Goal: Task Accomplishment & Management: Complete application form

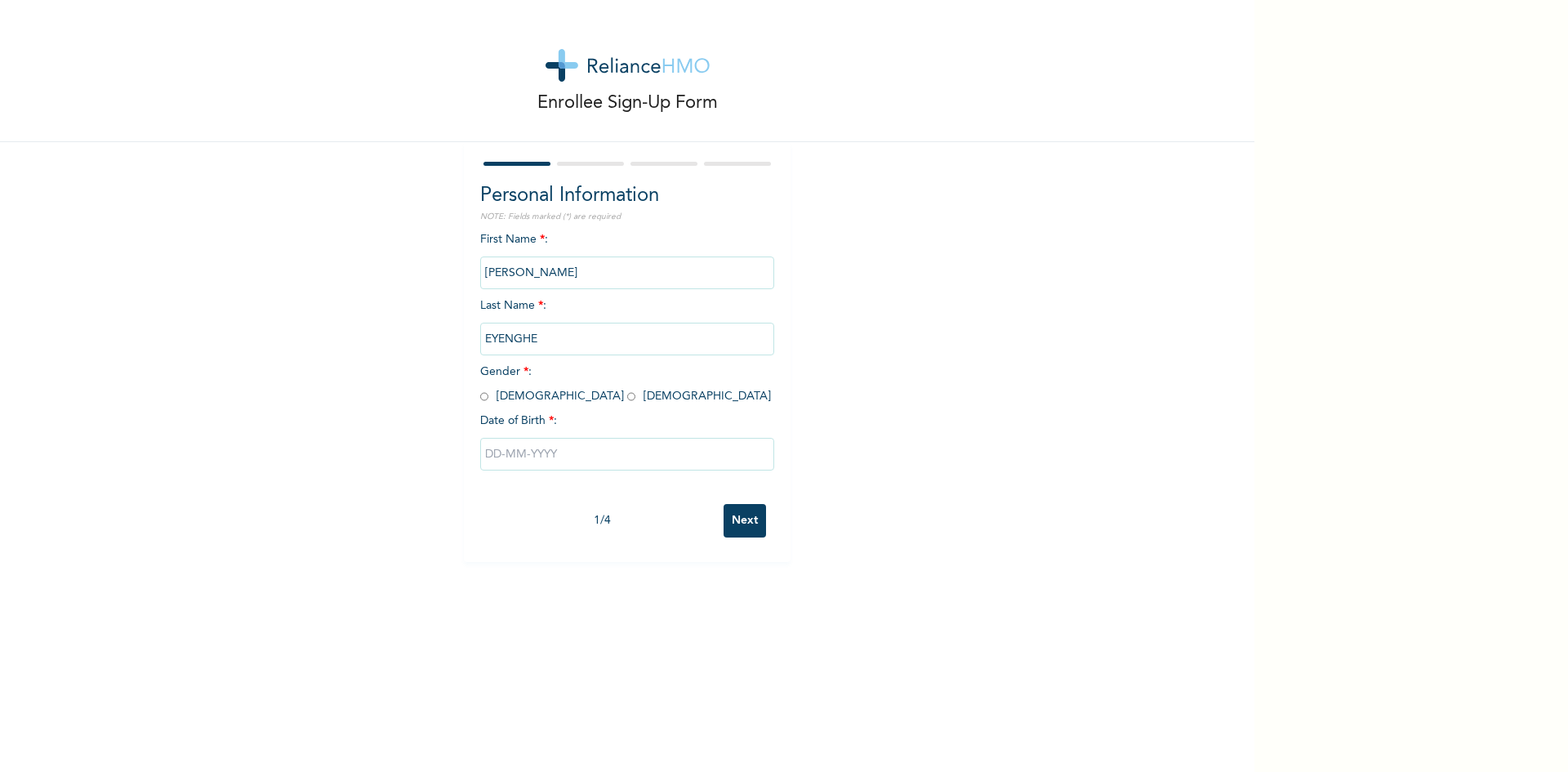
click at [480, 400] on input "radio" at bounding box center [484, 396] width 8 height 16
radio input "true"
click at [503, 454] on input "text" at bounding box center [627, 454] width 294 height 32
select select "8"
click at [661, 525] on select "2025 2024 2023 2022 2021 2020 2019 2018 2017 2016 2015 2014 2013 2012 2011 2010…" at bounding box center [674, 518] width 57 height 32
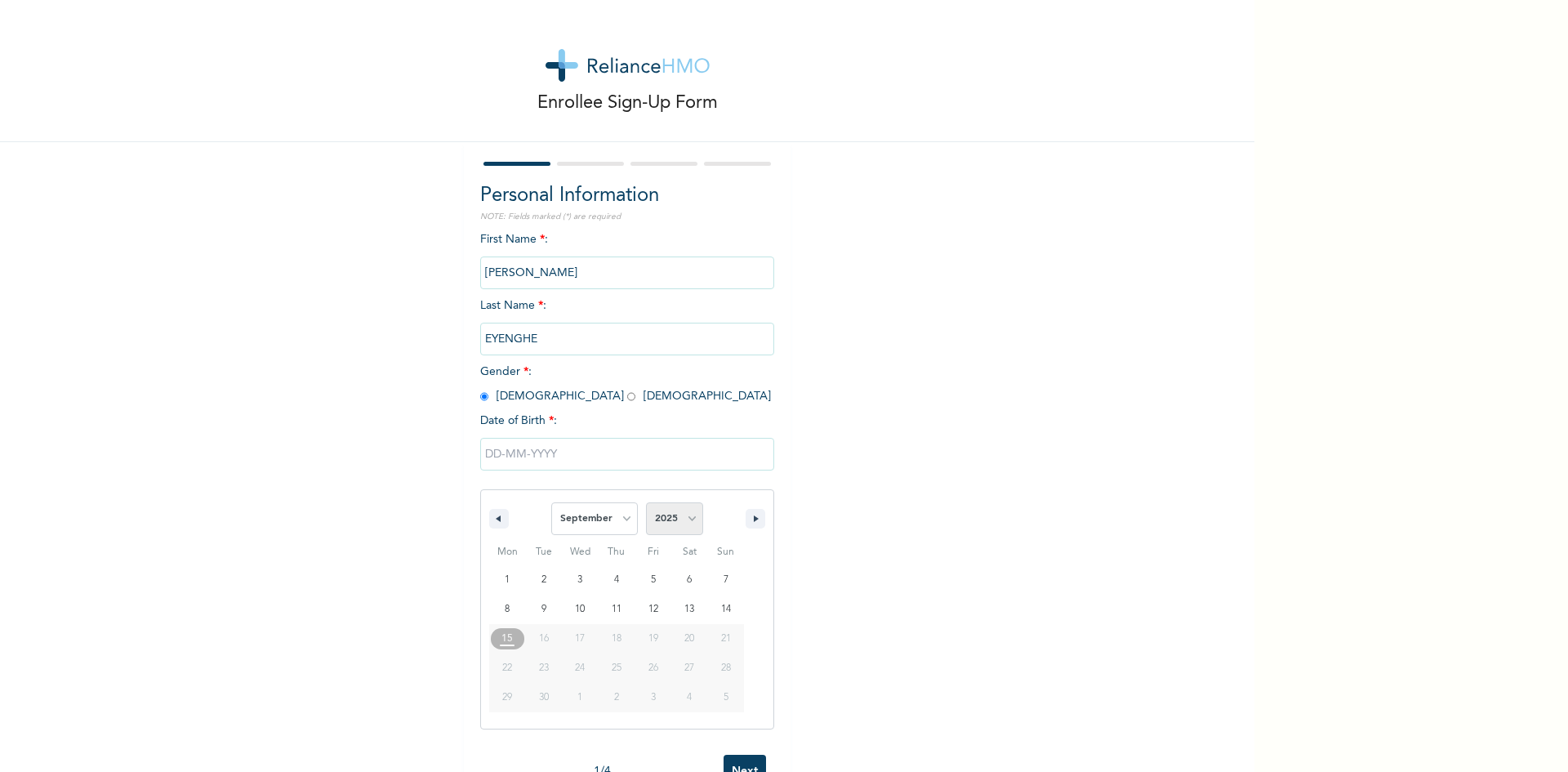
select select "1973"
click at [646, 503] on select "2025 2024 2023 2022 2021 2020 2019 2018 2017 2016 2015 2014 2013 2012 2011 2010…" at bounding box center [674, 518] width 57 height 32
click at [617, 519] on select "January February March April May June July August September October November De…" at bounding box center [594, 518] width 86 height 32
select select "1"
click at [551, 503] on select "January February March April May June July August September October November De…" at bounding box center [594, 518] width 86 height 32
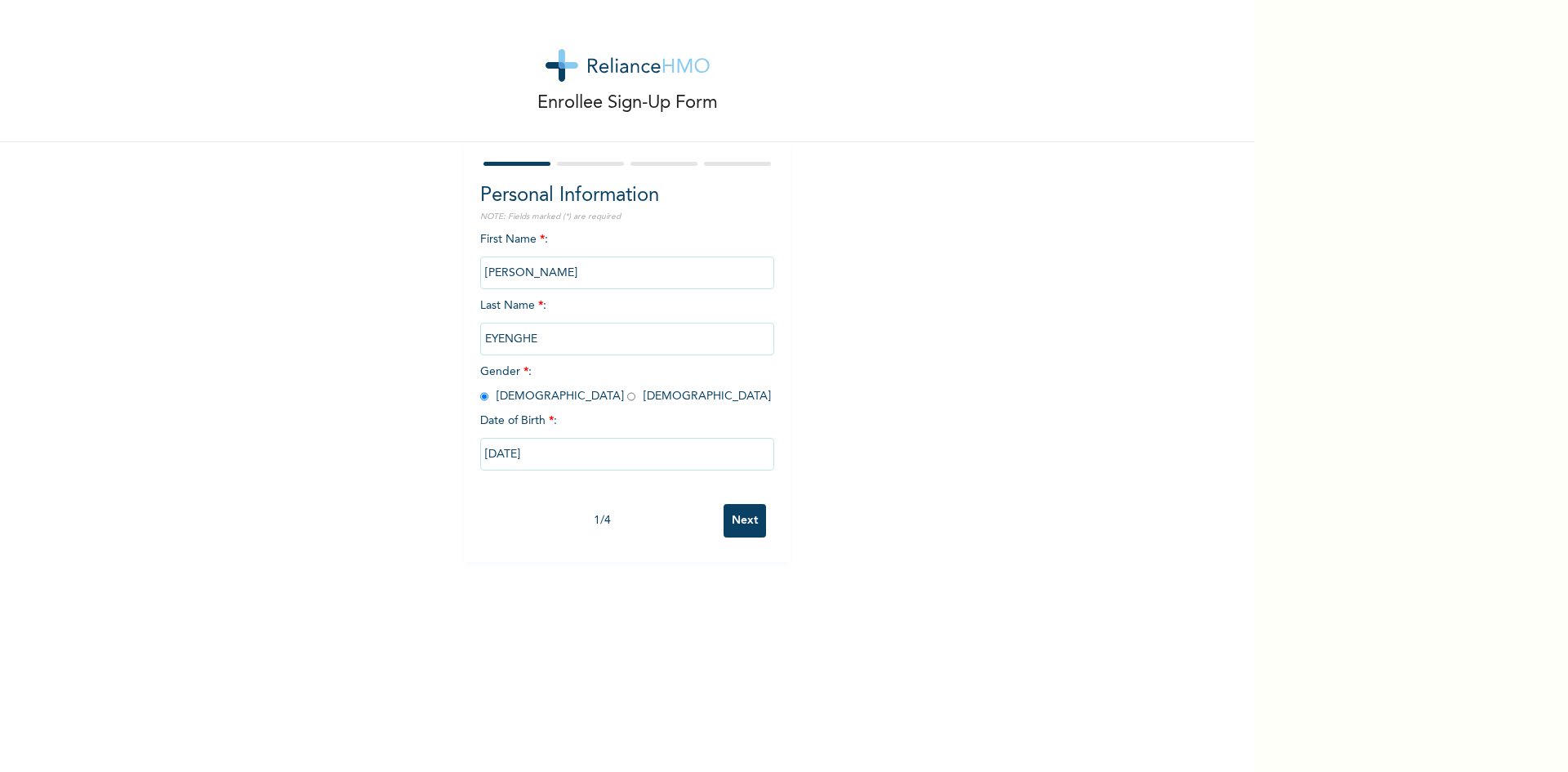
type input "[DATE]"
click at [733, 523] on input "Next" at bounding box center [744, 521] width 42 height 33
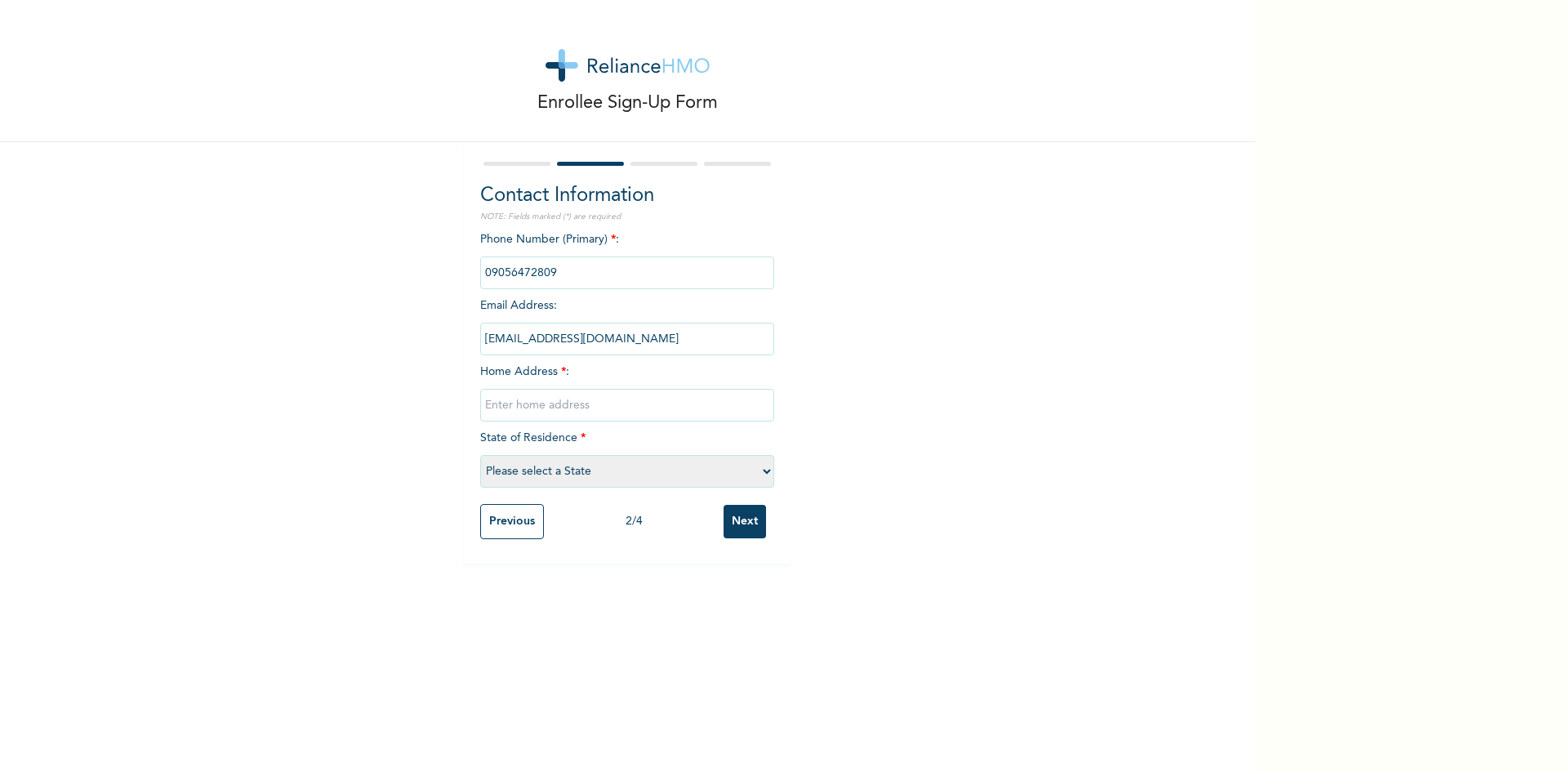
click at [552, 281] on input "phone" at bounding box center [627, 272] width 294 height 32
click at [564, 257] on input "phone" at bounding box center [627, 272] width 294 height 32
drag, startPoint x: 554, startPoint y: 269, endPoint x: 474, endPoint y: 271, distance: 80.0
click at [480, 271] on input "phone" at bounding box center [627, 272] width 294 height 32
click at [490, 273] on input "phone" at bounding box center [627, 272] width 294 height 32
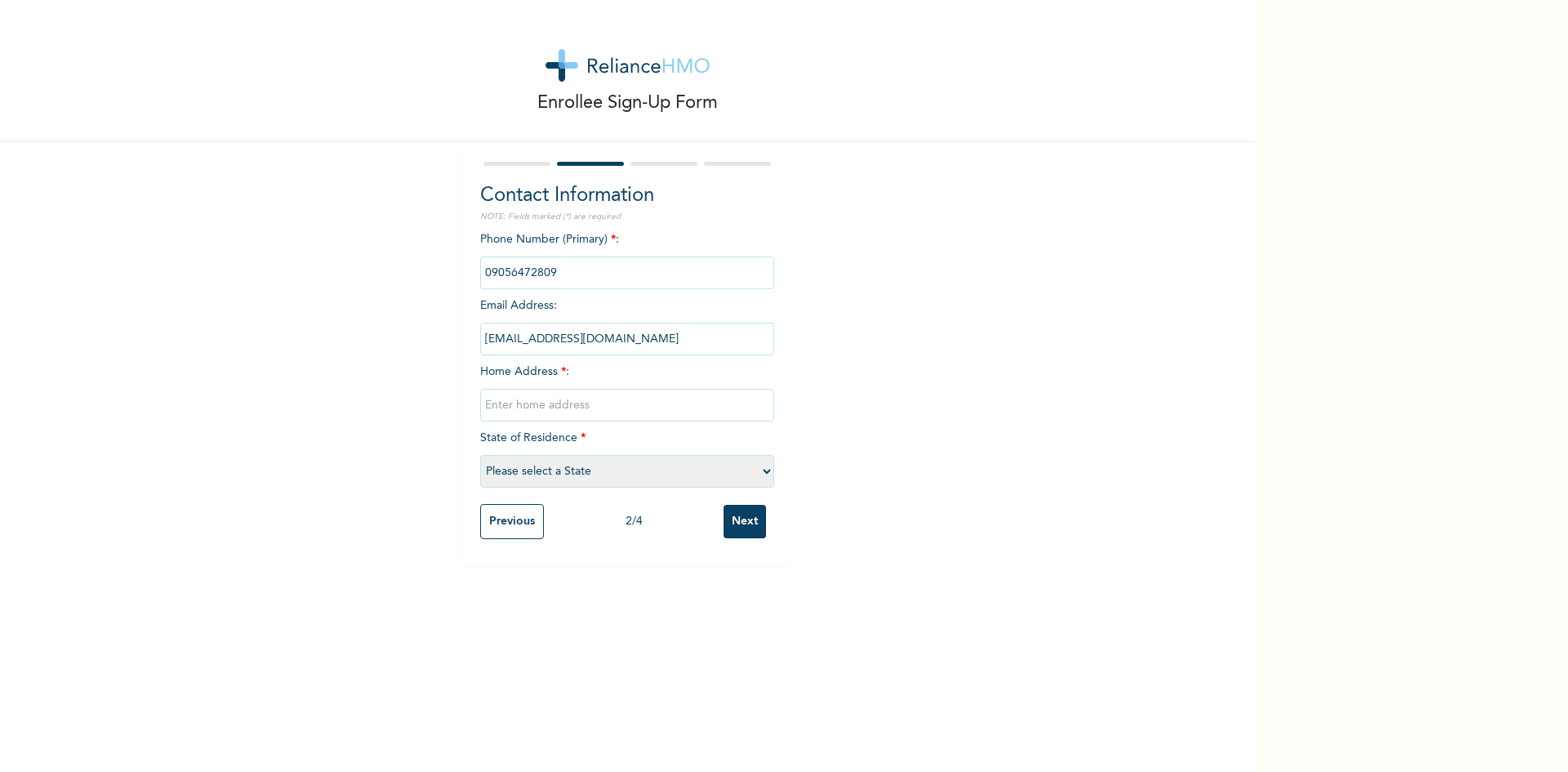
click at [486, 270] on input "phone" at bounding box center [627, 272] width 294 height 32
click at [489, 273] on input "phone" at bounding box center [627, 272] width 294 height 32
click at [481, 272] on input "phone" at bounding box center [627, 272] width 294 height 32
click at [499, 273] on input "phone" at bounding box center [627, 272] width 294 height 32
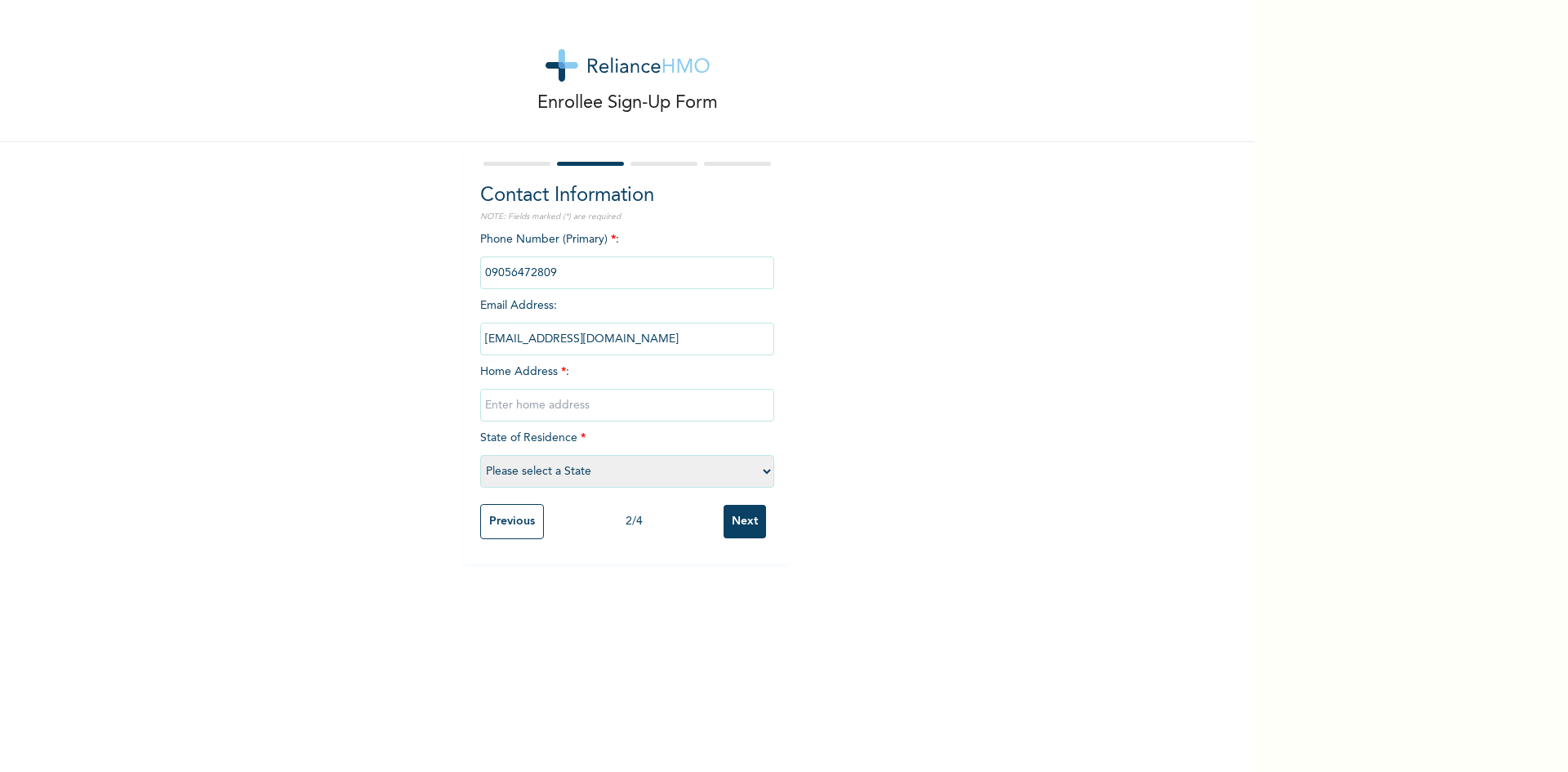
click at [499, 273] on input "phone" at bounding box center [627, 272] width 294 height 32
click at [865, 279] on div "Enrollee Sign-Up Form Contact Information NOTE: Fields marked (*) are required …" at bounding box center [627, 282] width 1254 height 564
click at [760, 473] on select "Please select a State [PERSON_NAME] (FCT) [PERSON_NAME] Ibom [GEOGRAPHIC_DATA] …" at bounding box center [627, 471] width 294 height 32
select select "33"
click at [480, 455] on select "Please select a State [PERSON_NAME] (FCT) [PERSON_NAME] Ibom [GEOGRAPHIC_DATA] …" at bounding box center [627, 471] width 294 height 32
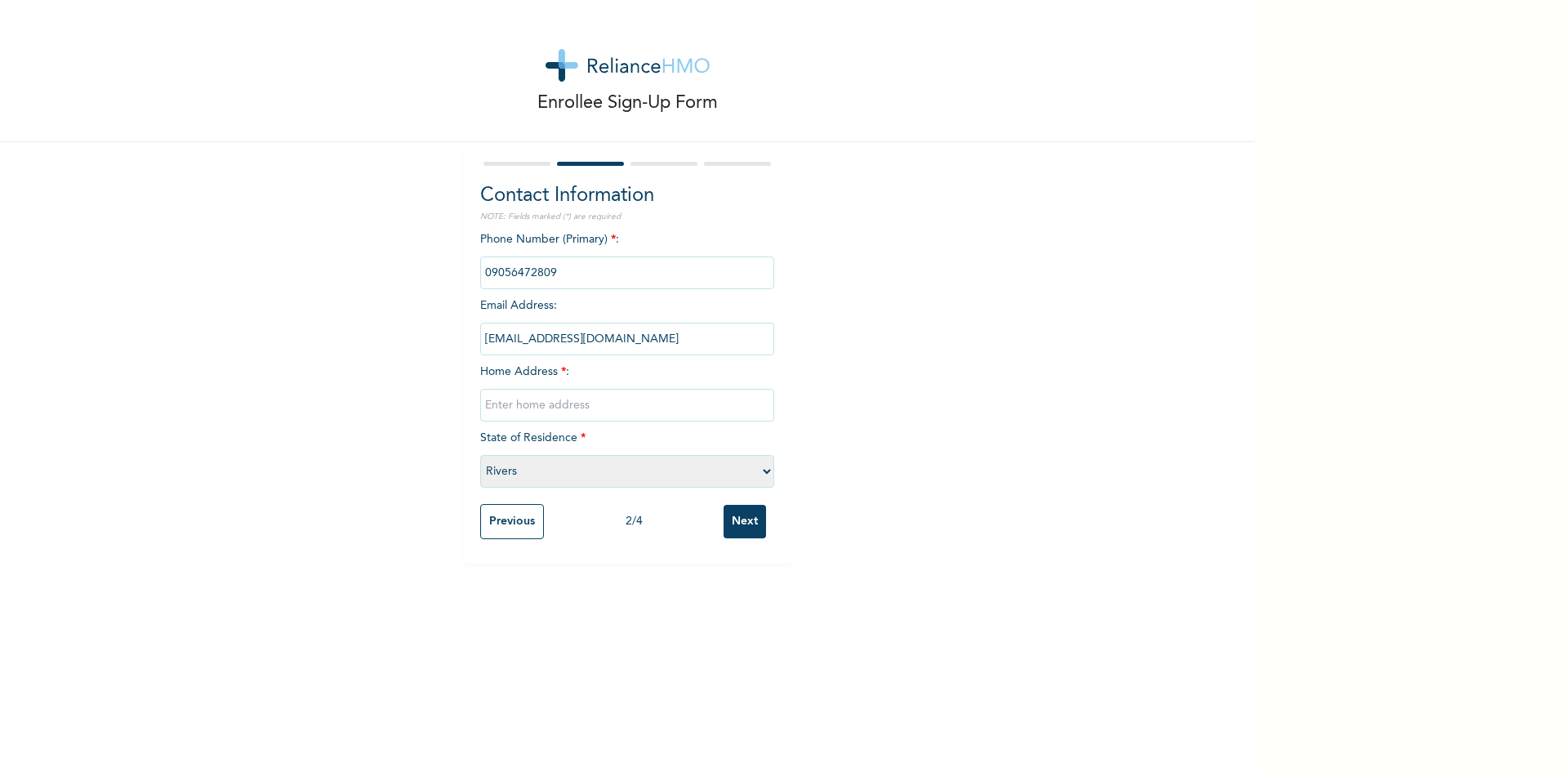
click at [512, 410] on input "text" at bounding box center [627, 405] width 294 height 32
click at [559, 271] on input "phone" at bounding box center [627, 272] width 294 height 32
click at [540, 405] on input "text" at bounding box center [627, 405] width 294 height 32
click at [551, 278] on input "phone" at bounding box center [627, 272] width 294 height 32
click at [549, 271] on input "phone" at bounding box center [627, 272] width 294 height 32
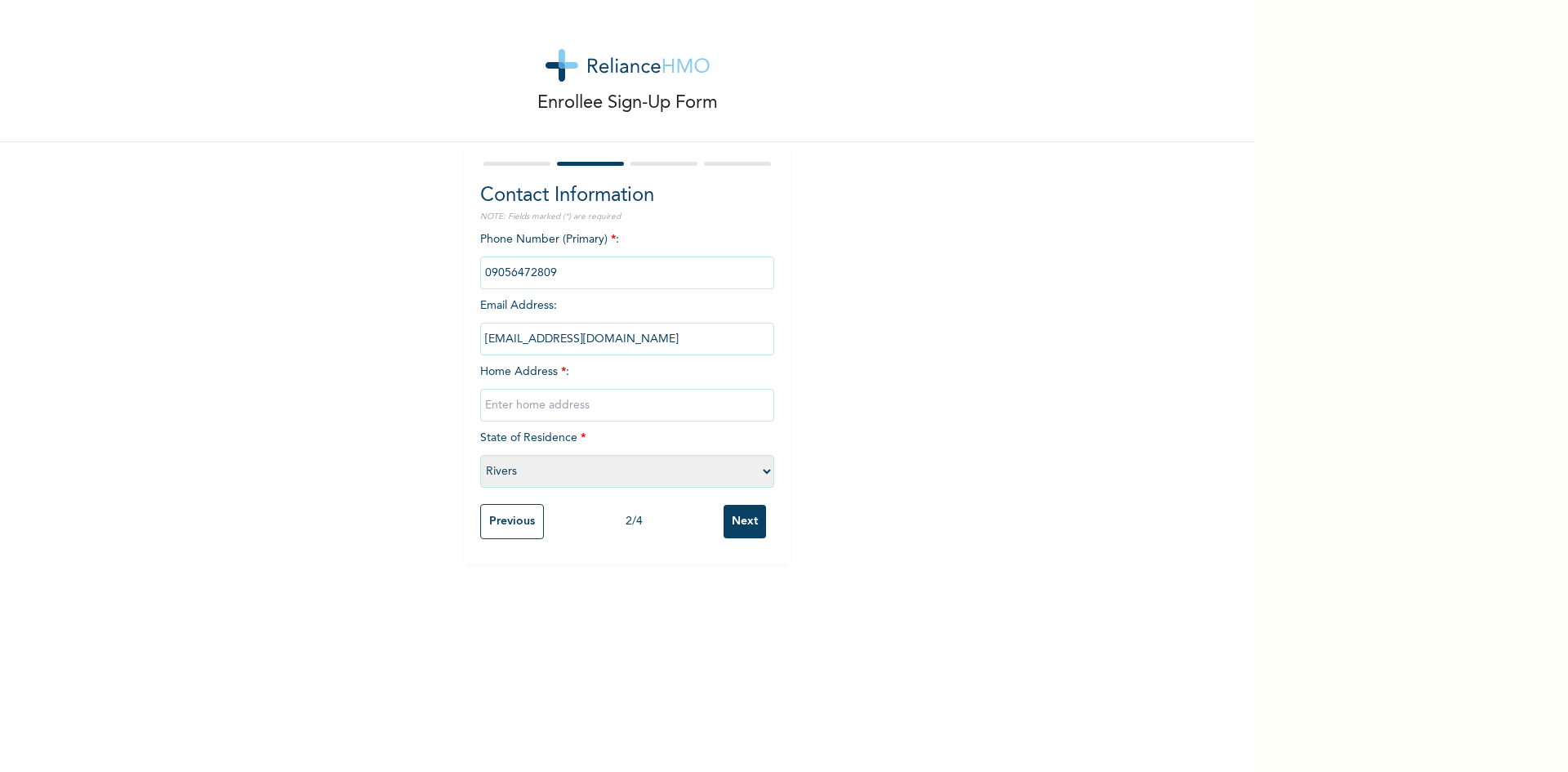
drag, startPoint x: 481, startPoint y: 270, endPoint x: 583, endPoint y: 273, distance: 102.0
click at [583, 273] on input "phone" at bounding box center [627, 272] width 294 height 32
click at [605, 279] on input "phone" at bounding box center [627, 272] width 294 height 32
click at [525, 402] on input "text" at bounding box center [627, 405] width 294 height 32
click at [480, 410] on input "Federal Housing Estate, Rumueme [GEOGRAPHIC_DATA]" at bounding box center [627, 405] width 294 height 32
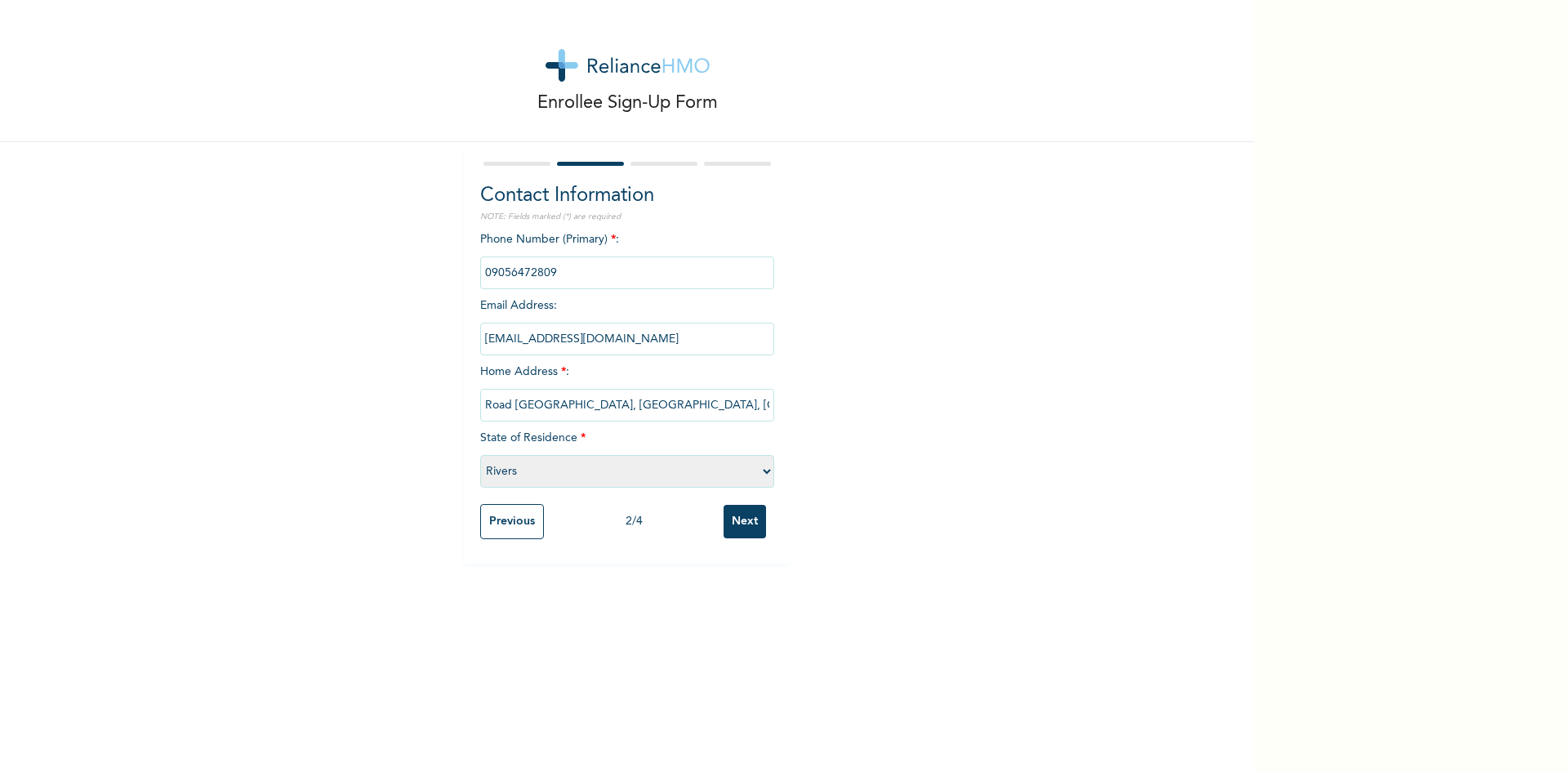
drag, startPoint x: 635, startPoint y: 405, endPoint x: 675, endPoint y: 400, distance: 40.3
click at [675, 400] on input "Road [GEOGRAPHIC_DATA], [GEOGRAPHIC_DATA], [GEOGRAPHIC_DATA]" at bounding box center [627, 405] width 294 height 32
type input "Road [GEOGRAPHIC_DATA], [GEOGRAPHIC_DATA], [GEOGRAPHIC_DATA]"
click at [903, 385] on div "Enrollee Sign-Up Form Contact Information NOTE: Fields marked (*) are required …" at bounding box center [627, 282] width 1254 height 564
click at [512, 274] on input "phone" at bounding box center [627, 272] width 294 height 32
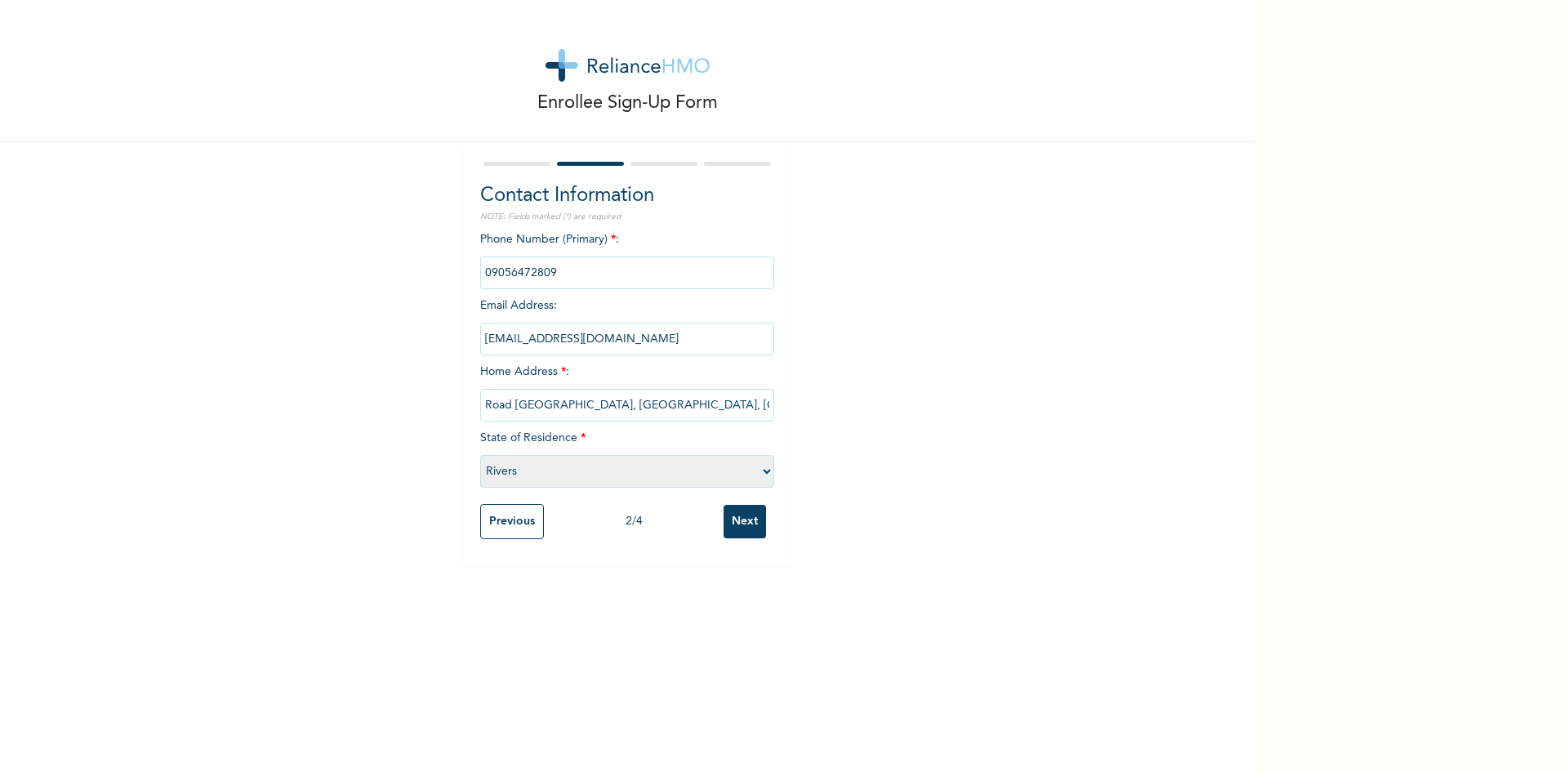
click at [488, 271] on input "phone" at bounding box center [627, 272] width 294 height 32
click at [487, 270] on input "phone" at bounding box center [627, 272] width 294 height 32
click at [555, 270] on input "phone" at bounding box center [627, 272] width 294 height 32
click at [741, 520] on input "Next" at bounding box center [744, 522] width 42 height 33
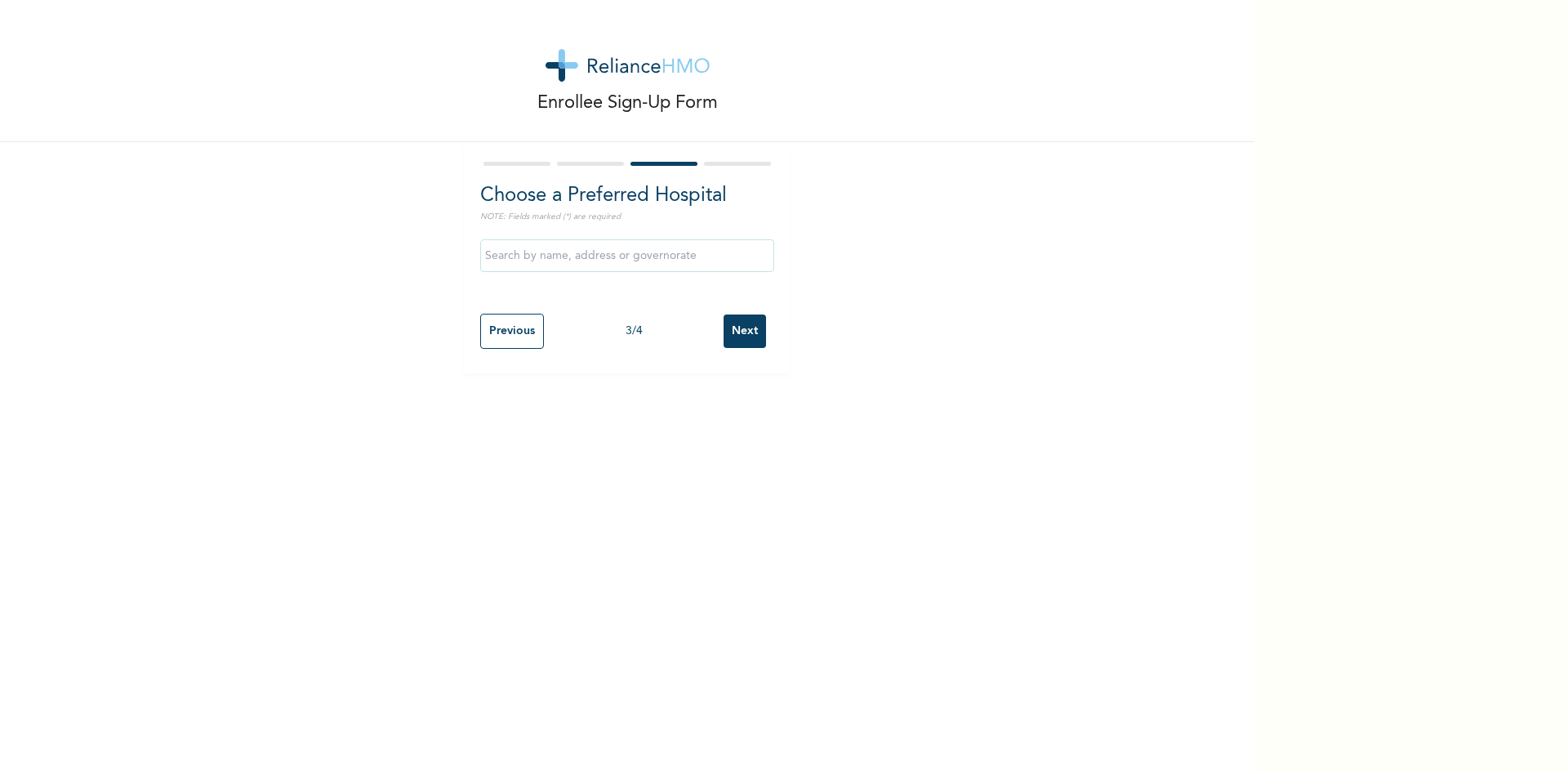
click at [525, 253] on input "text" at bounding box center [627, 255] width 294 height 32
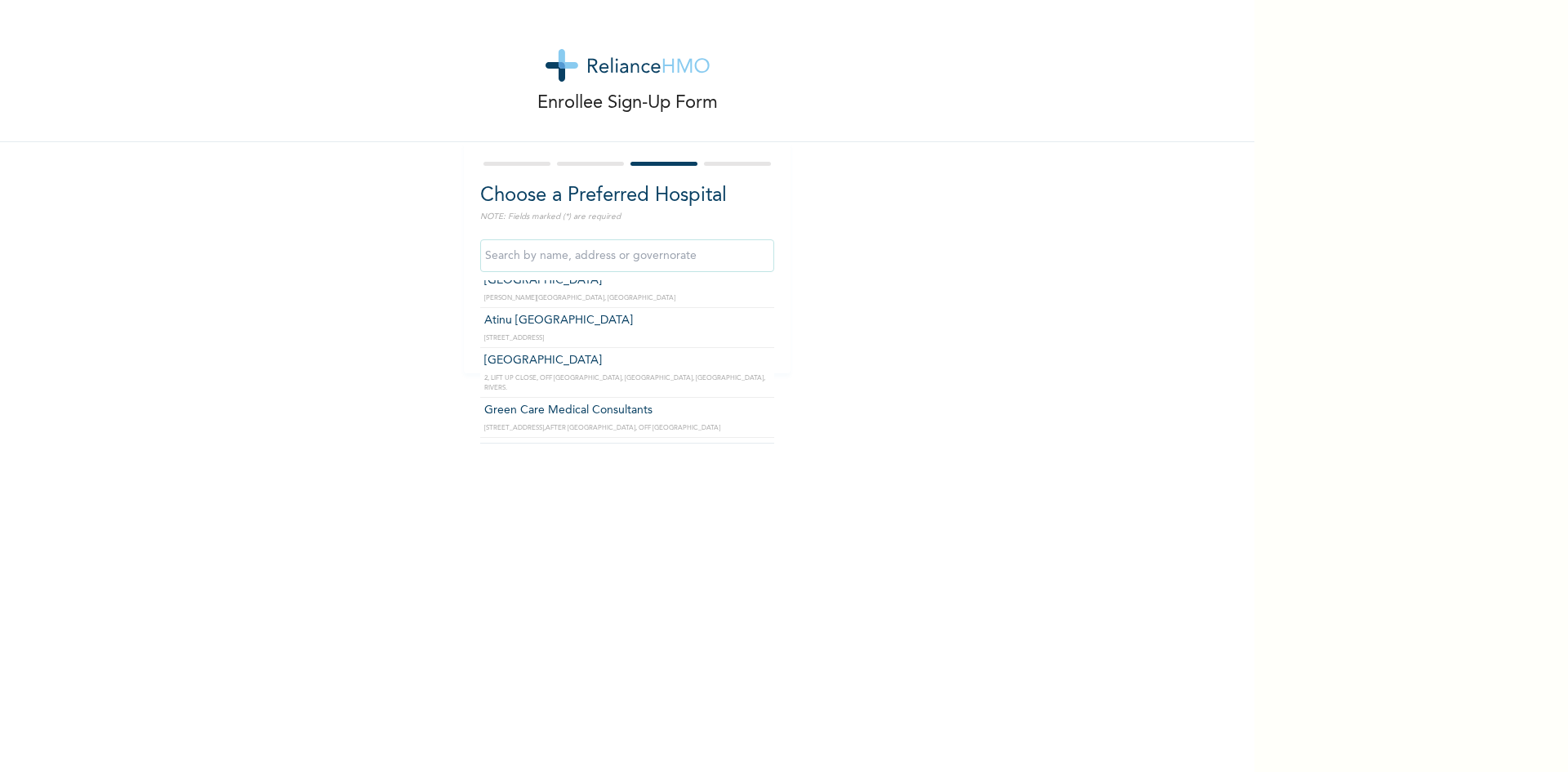
scroll to position [1062, 0]
